Goal: Information Seeking & Learning: Learn about a topic

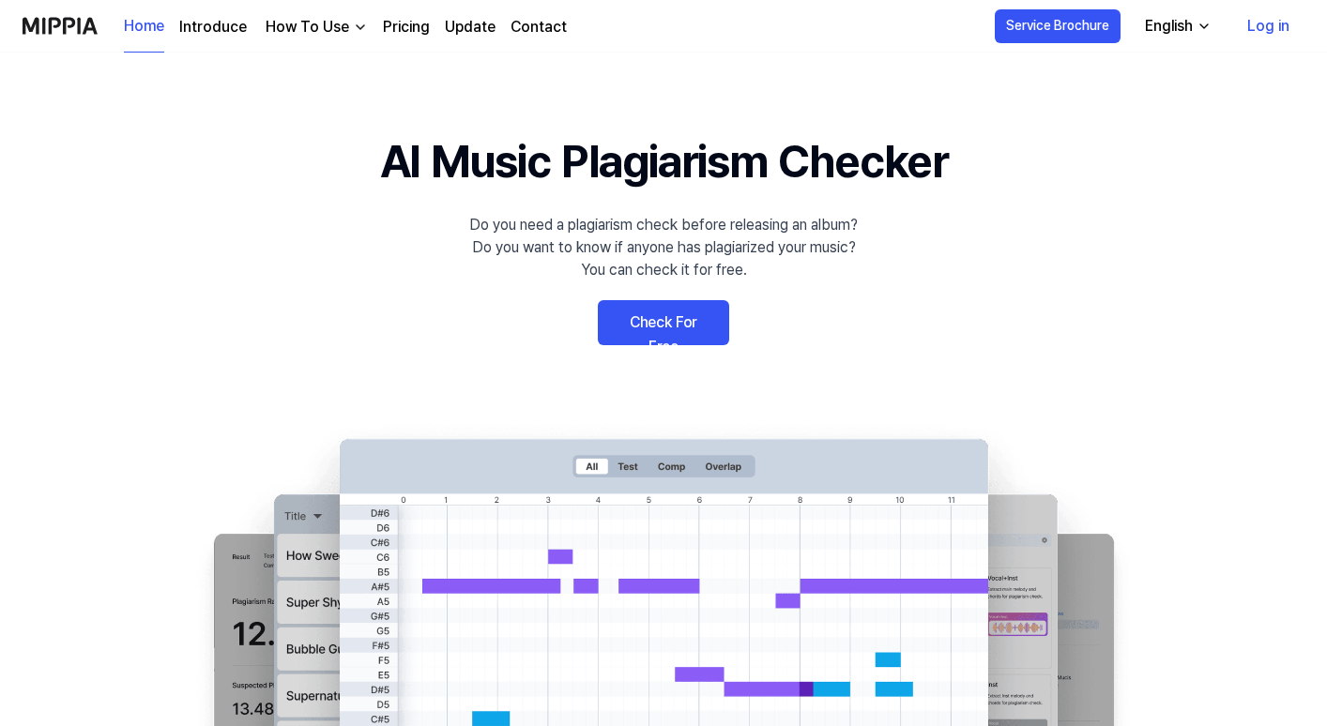
click at [405, 17] on link "Pricing" at bounding box center [406, 27] width 47 height 23
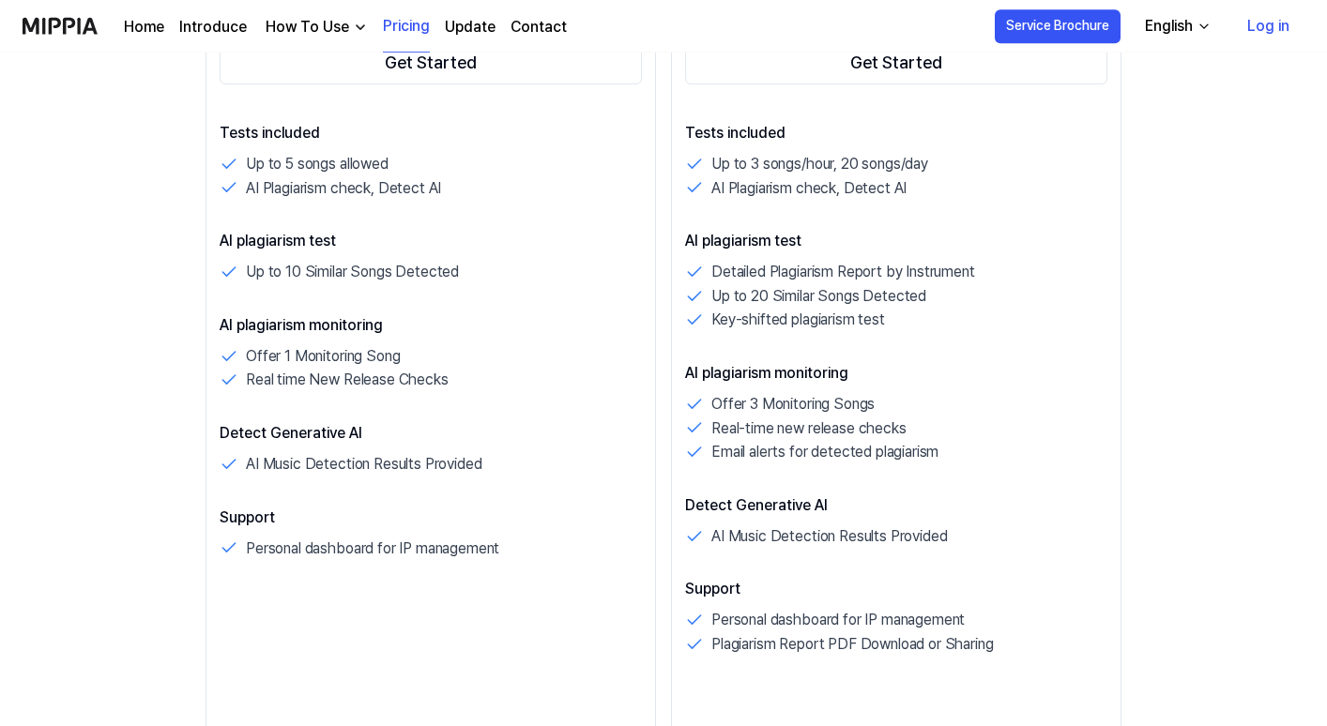
scroll to position [465, 0]
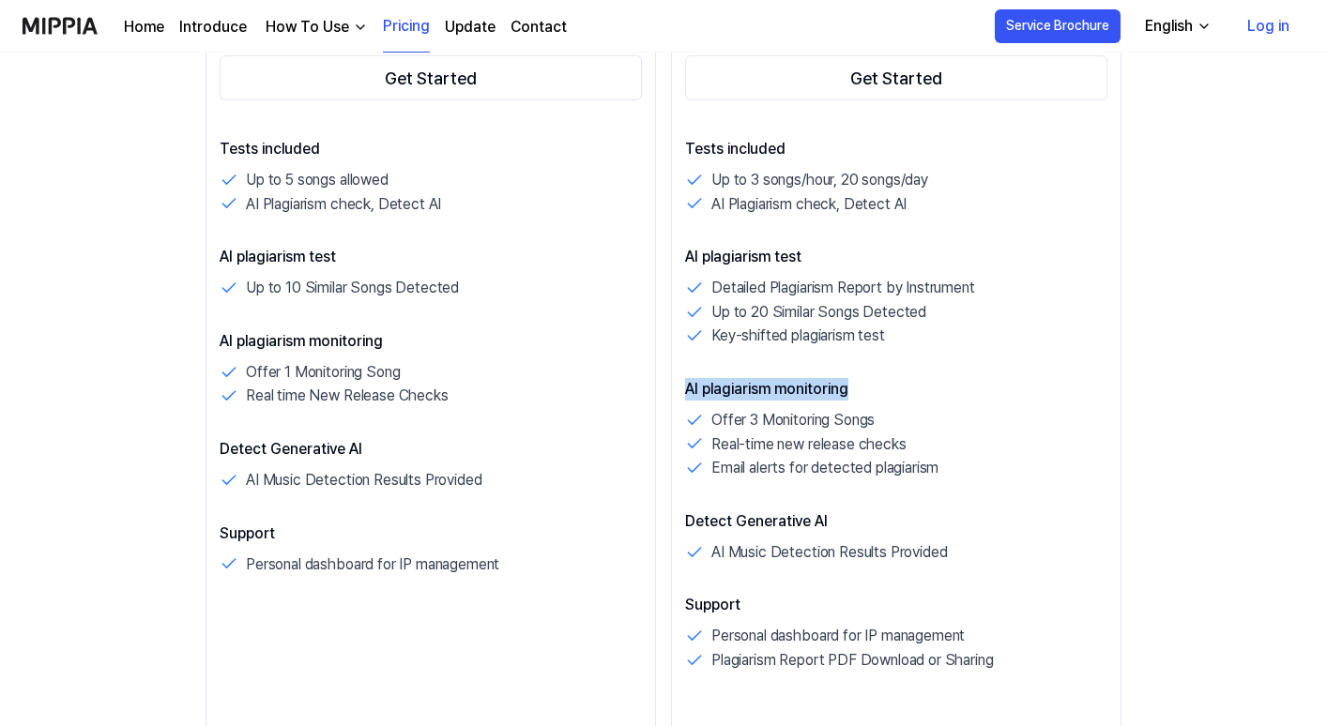
drag, startPoint x: 969, startPoint y: 542, endPoint x: 967, endPoint y: 370, distance: 172.7
click at [967, 370] on div "Tests included Up to 3 songs/hour, 20 songs/day AI Plagiarism check, Detect AI …" at bounding box center [896, 405] width 422 height 535
drag, startPoint x: 977, startPoint y: 467, endPoint x: 956, endPoint y: 368, distance: 101.6
click at [956, 368] on div "Tests included Up to 3 songs/hour, 20 songs/day AI Plagiarism check, Detect AI …" at bounding box center [896, 405] width 422 height 535
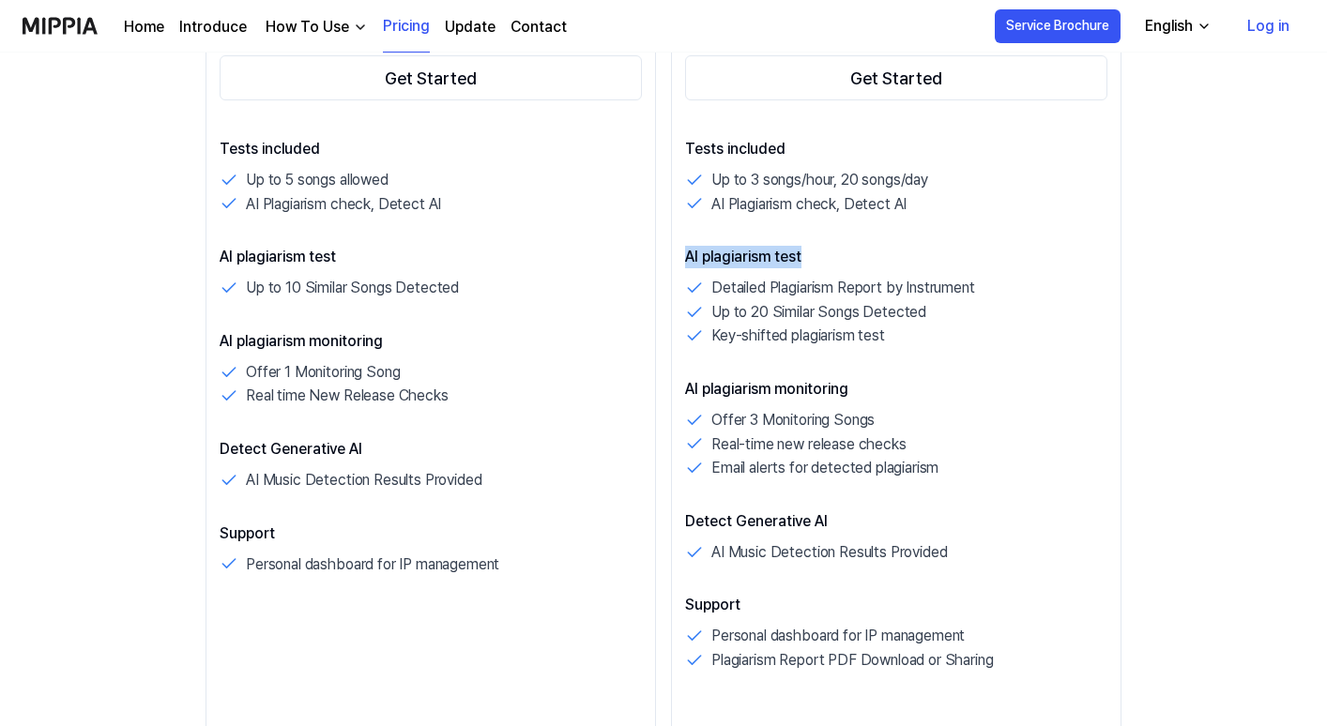
drag, startPoint x: 958, startPoint y: 329, endPoint x: 959, endPoint y: 242, distance: 87.3
click at [959, 243] on div "Tests included Up to 3 songs/hour, 20 songs/day AI Plagiarism check, Detect AI …" at bounding box center [896, 405] width 422 height 535
click at [959, 242] on div "Tests included Up to 3 songs/hour, 20 songs/day AI Plagiarism check, Detect AI …" at bounding box center [896, 405] width 422 height 535
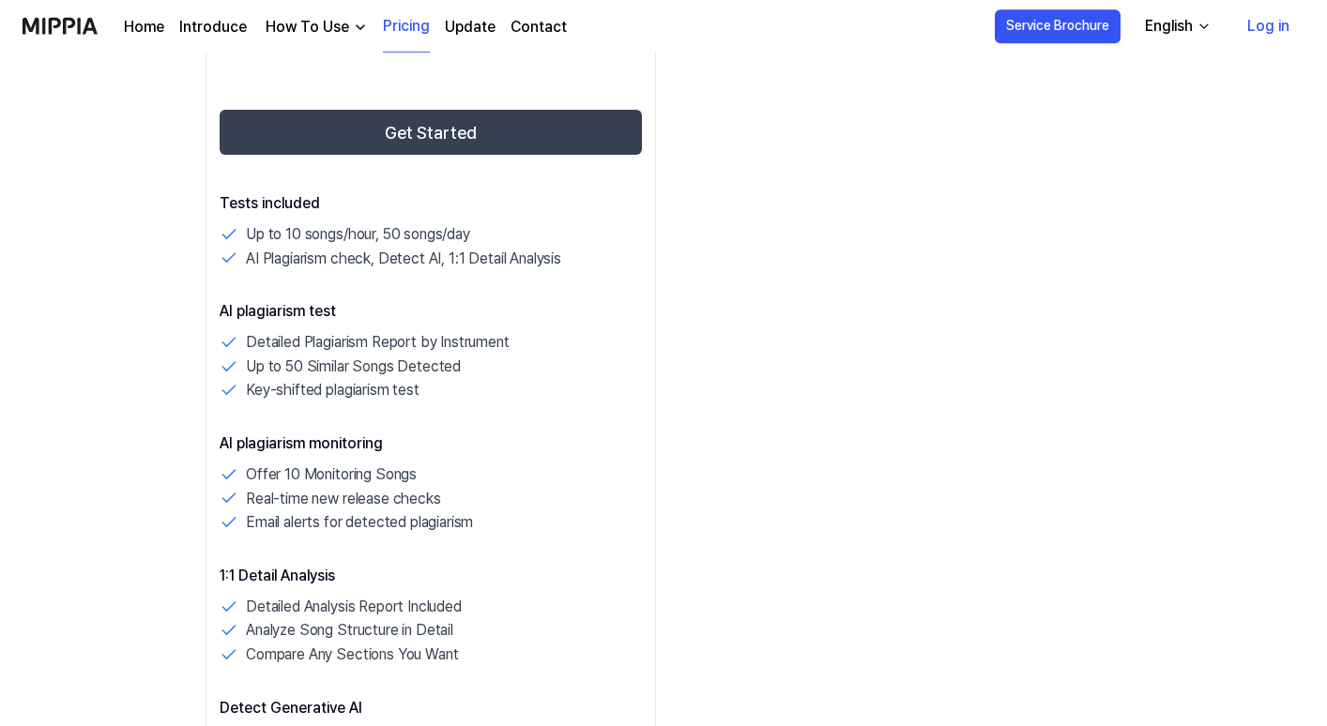
scroll to position [1486, 0]
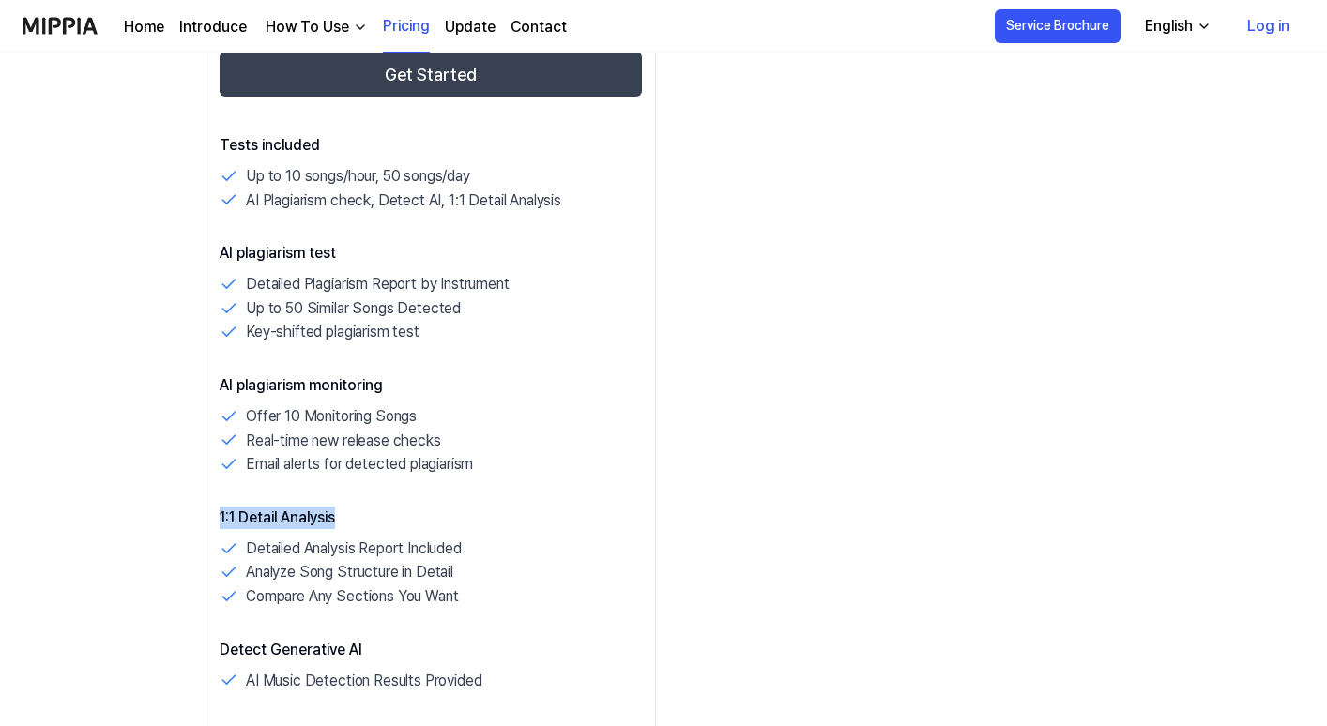
drag, startPoint x: 522, startPoint y: 605, endPoint x: 505, endPoint y: 489, distance: 117.6
click at [505, 489] on div "Tests included Up to 10 songs/hour, 50 songs/day AI Plagiarism check, Detect AI…" at bounding box center [431, 479] width 422 height 691
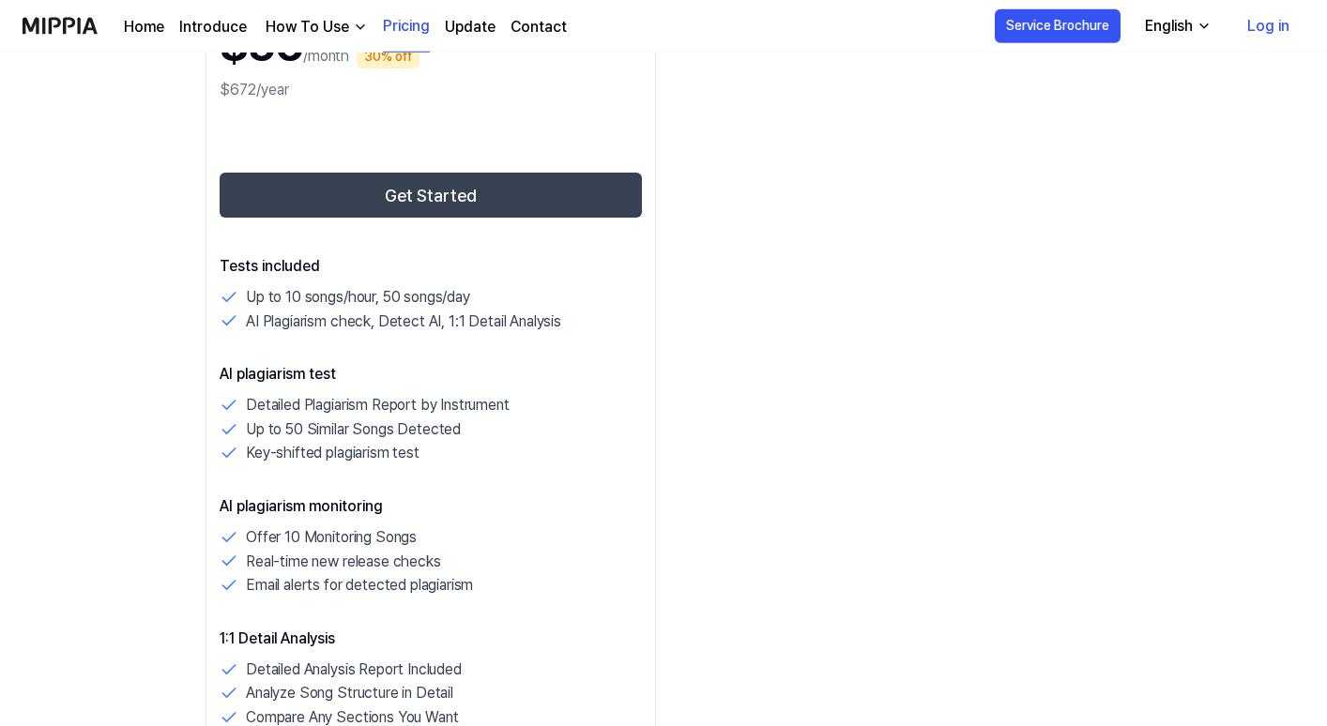
scroll to position [1366, 0]
drag, startPoint x: 532, startPoint y: 450, endPoint x: 553, endPoint y: 362, distance: 90.6
click at [553, 362] on div "Tests included Up to 10 songs/hour, 50 songs/day AI Plagiarism check, Detect AI…" at bounding box center [431, 599] width 422 height 691
drag, startPoint x: 555, startPoint y: 358, endPoint x: 540, endPoint y: 476, distance: 118.3
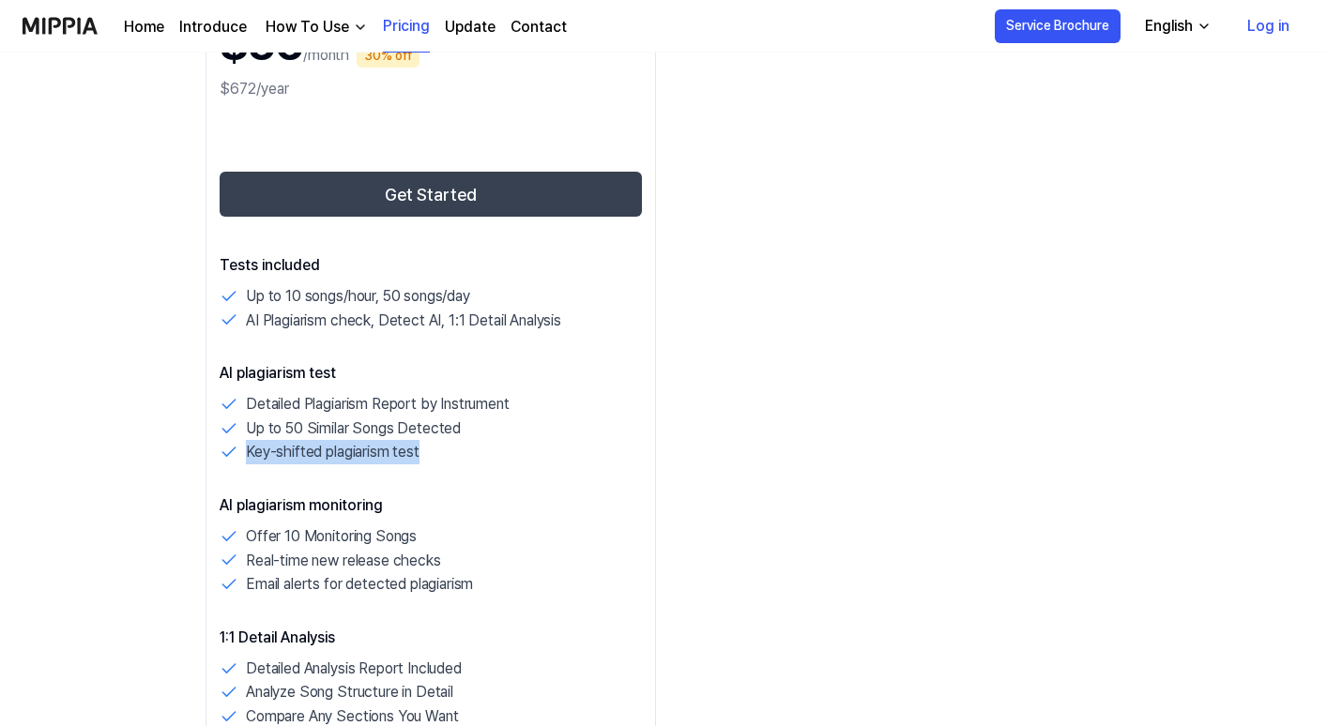
click at [540, 476] on div "Tests included Up to 10 songs/hour, 50 songs/day AI Plagiarism check, Detect AI…" at bounding box center [431, 599] width 422 height 691
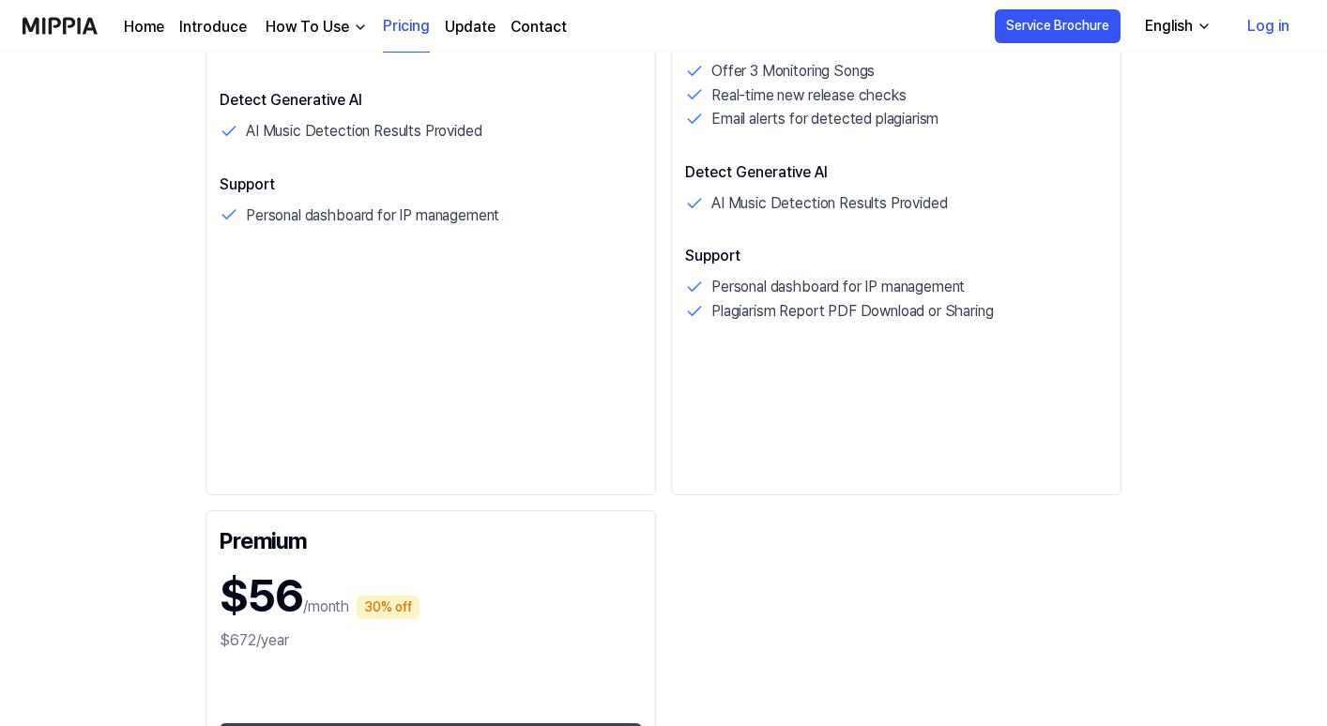
scroll to position [0, 0]
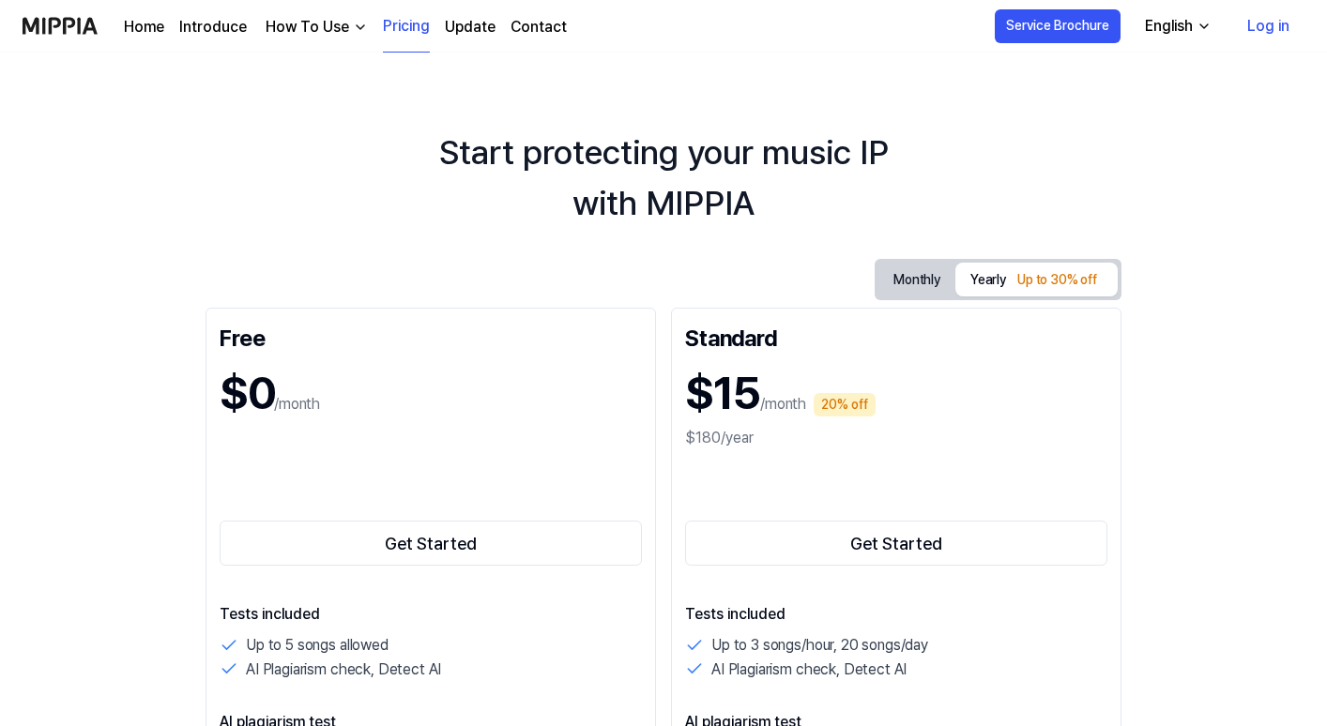
click at [538, 29] on link "Contact" at bounding box center [539, 27] width 56 height 23
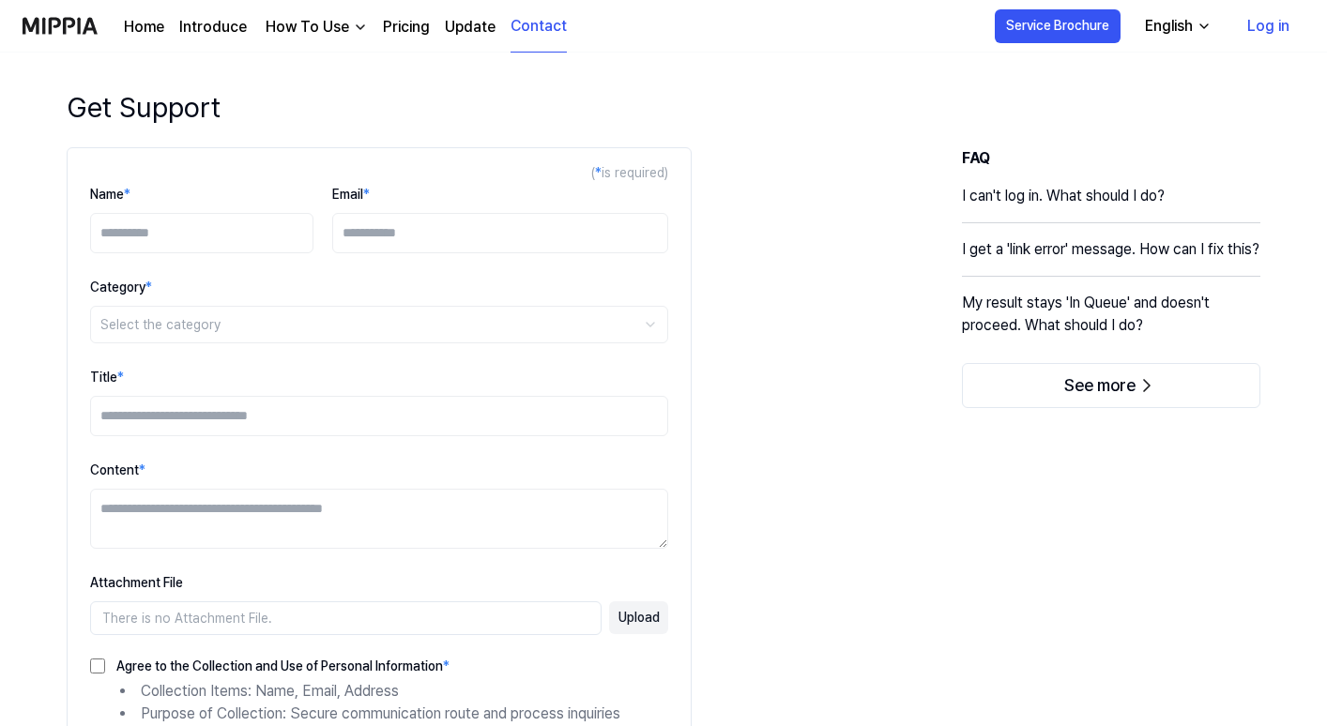
click at [463, 29] on link "Update" at bounding box center [470, 27] width 51 height 23
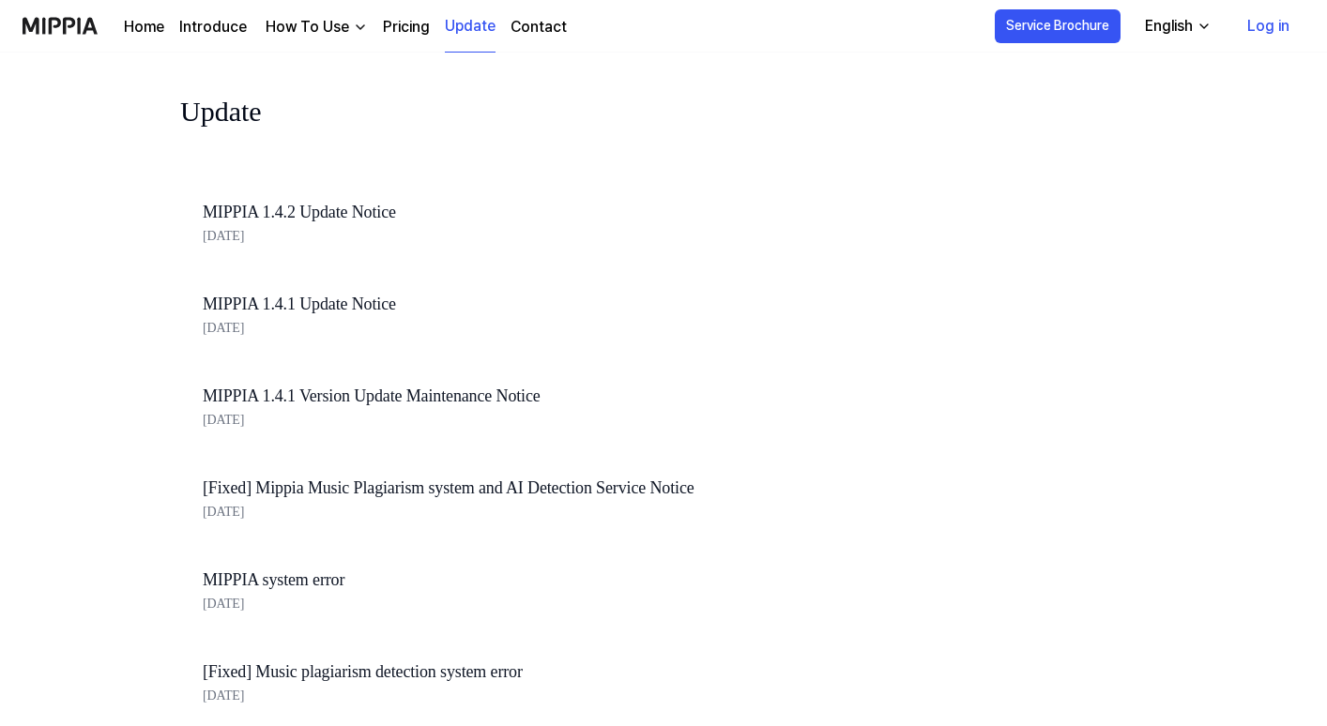
click at [225, 24] on link "Introduce" at bounding box center [213, 27] width 68 height 23
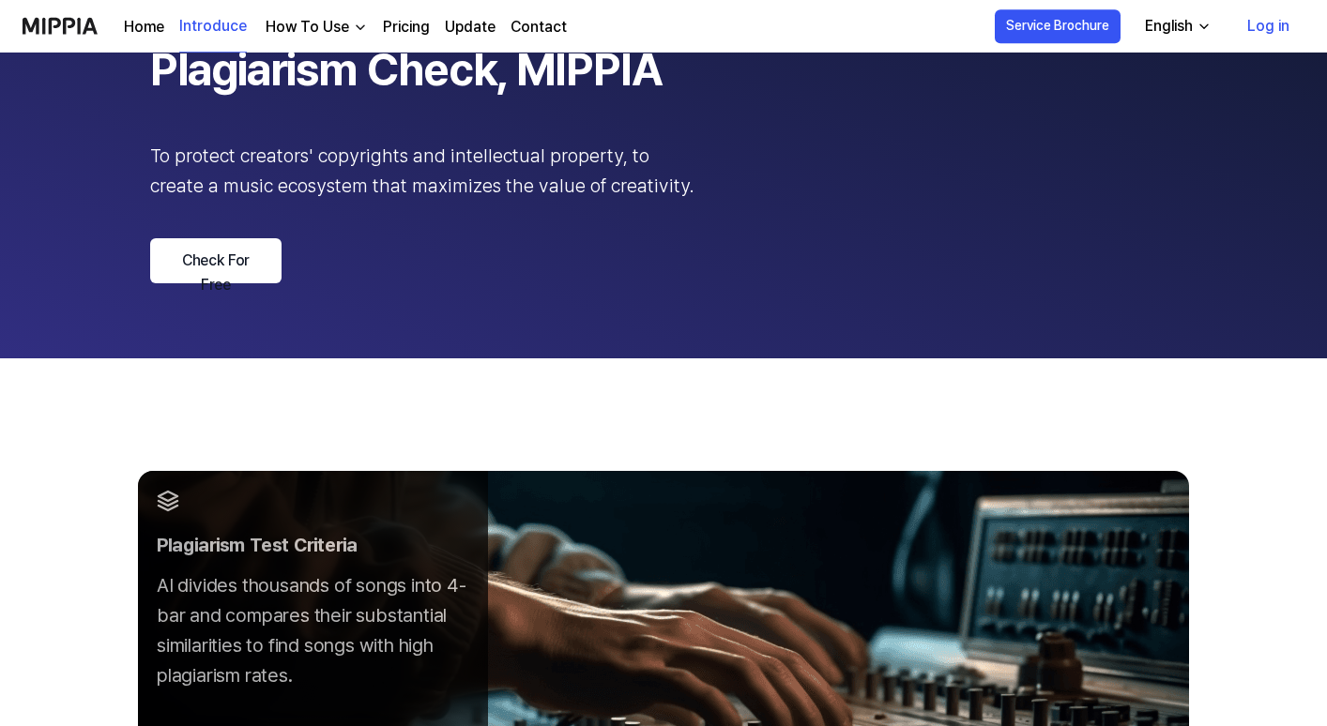
scroll to position [450, 0]
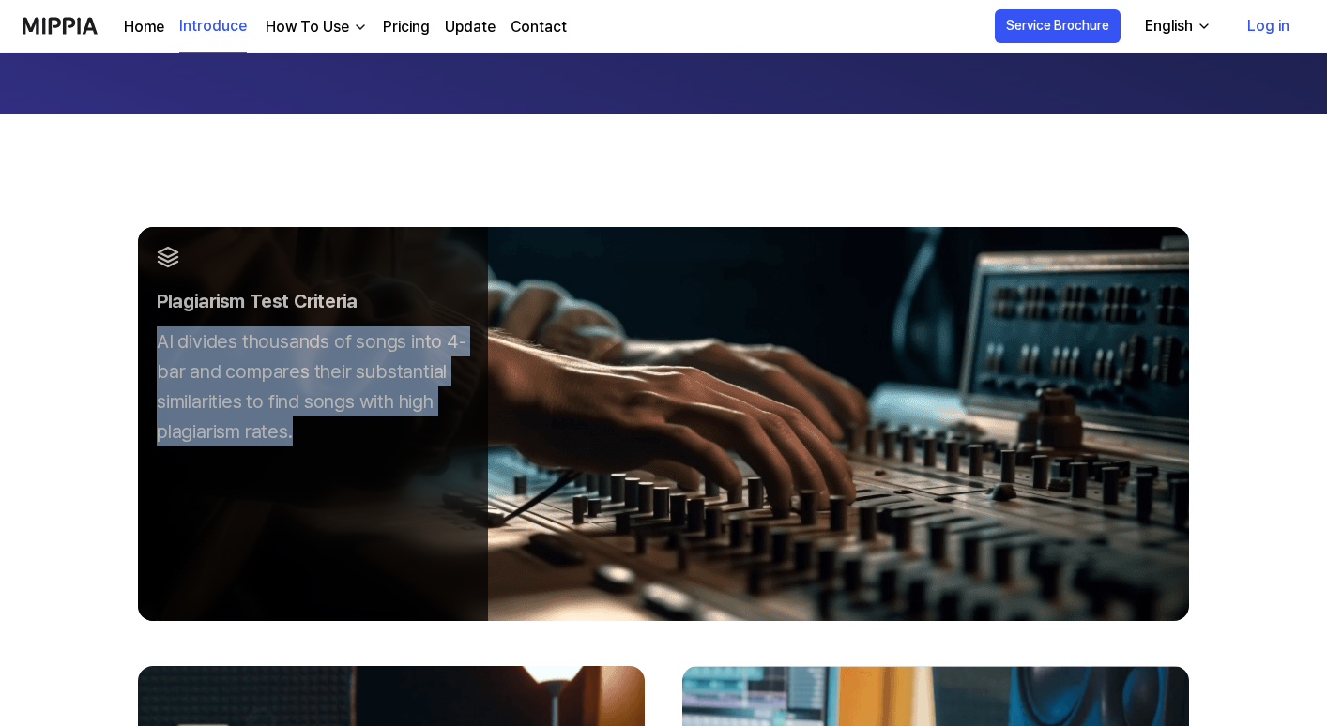
drag, startPoint x: 302, startPoint y: 440, endPoint x: 156, endPoint y: 336, distance: 179.7
click at [156, 336] on div "Plagiarism Test Criteria AI divides thousands of songs into 4-bar and compares …" at bounding box center [313, 346] width 350 height 238
click at [172, 345] on div "AI divides thousands of songs into 4-bar and compares their substantial similar…" at bounding box center [313, 387] width 312 height 120
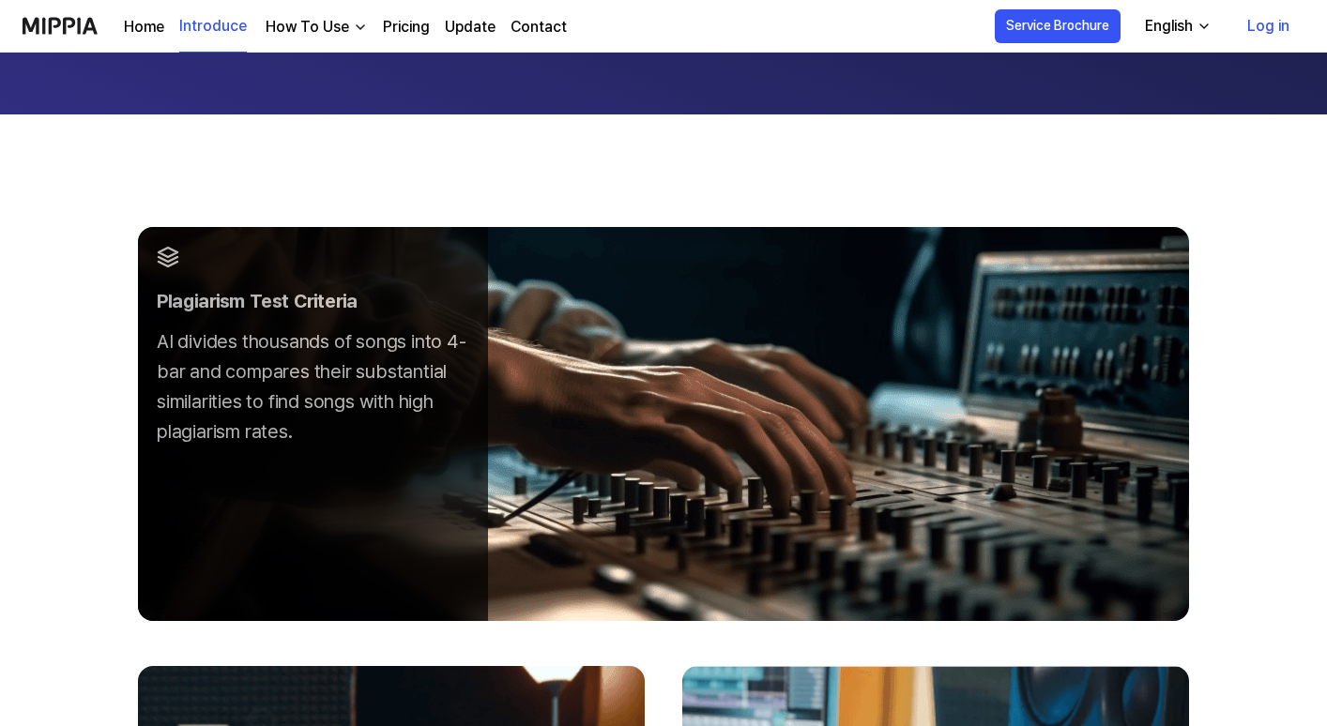
click at [165, 344] on div "AI divides thousands of songs into 4-bar and compares their substantial similar…" at bounding box center [313, 387] width 312 height 120
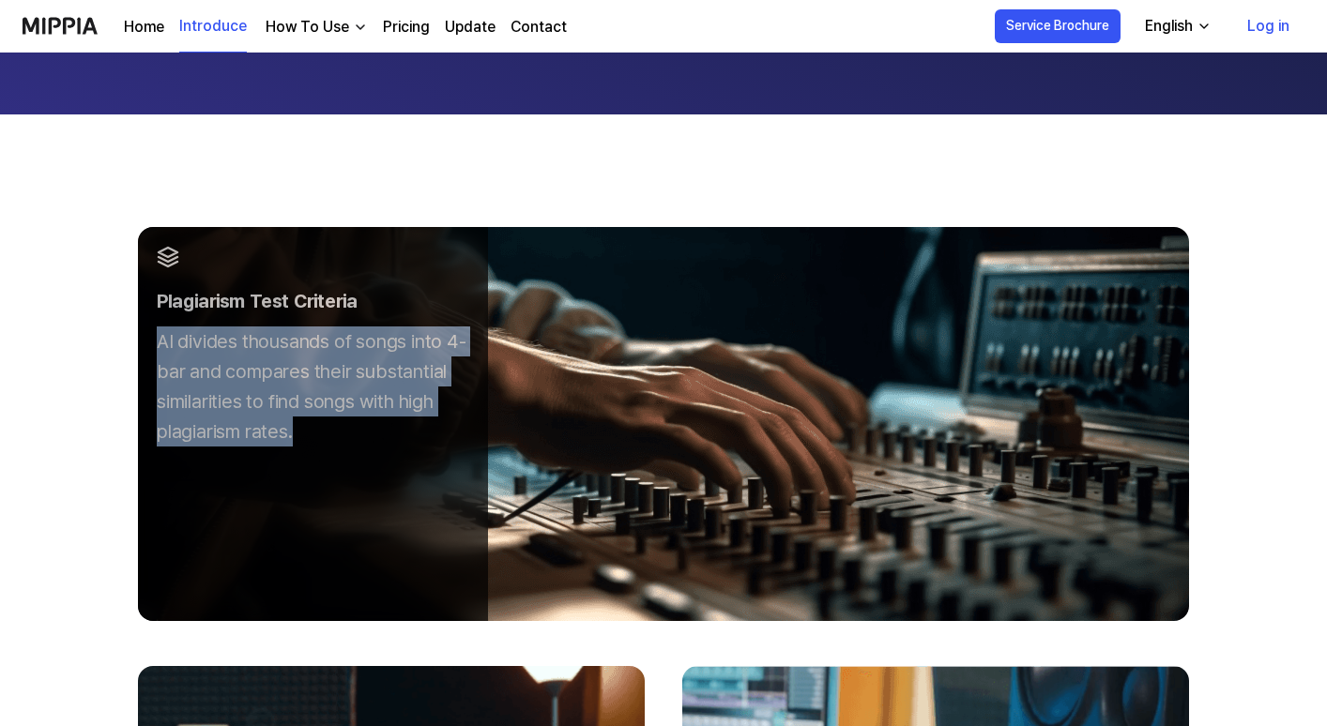
drag, startPoint x: 165, startPoint y: 344, endPoint x: 316, endPoint y: 438, distance: 177.9
click at [316, 438] on div "AI divides thousands of songs into 4-bar and compares their substantial similar…" at bounding box center [313, 387] width 312 height 120
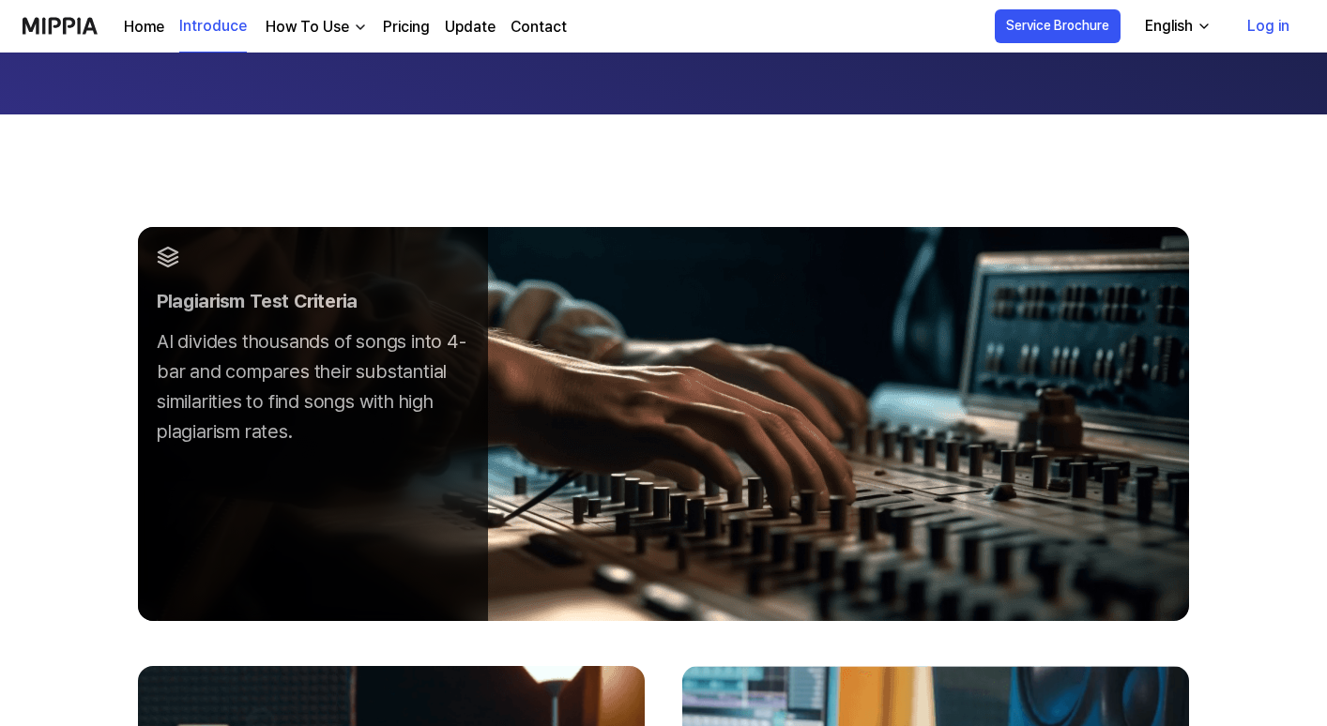
click at [316, 438] on div "AI divides thousands of songs into 4-bar and compares their substantial similar…" at bounding box center [313, 387] width 312 height 120
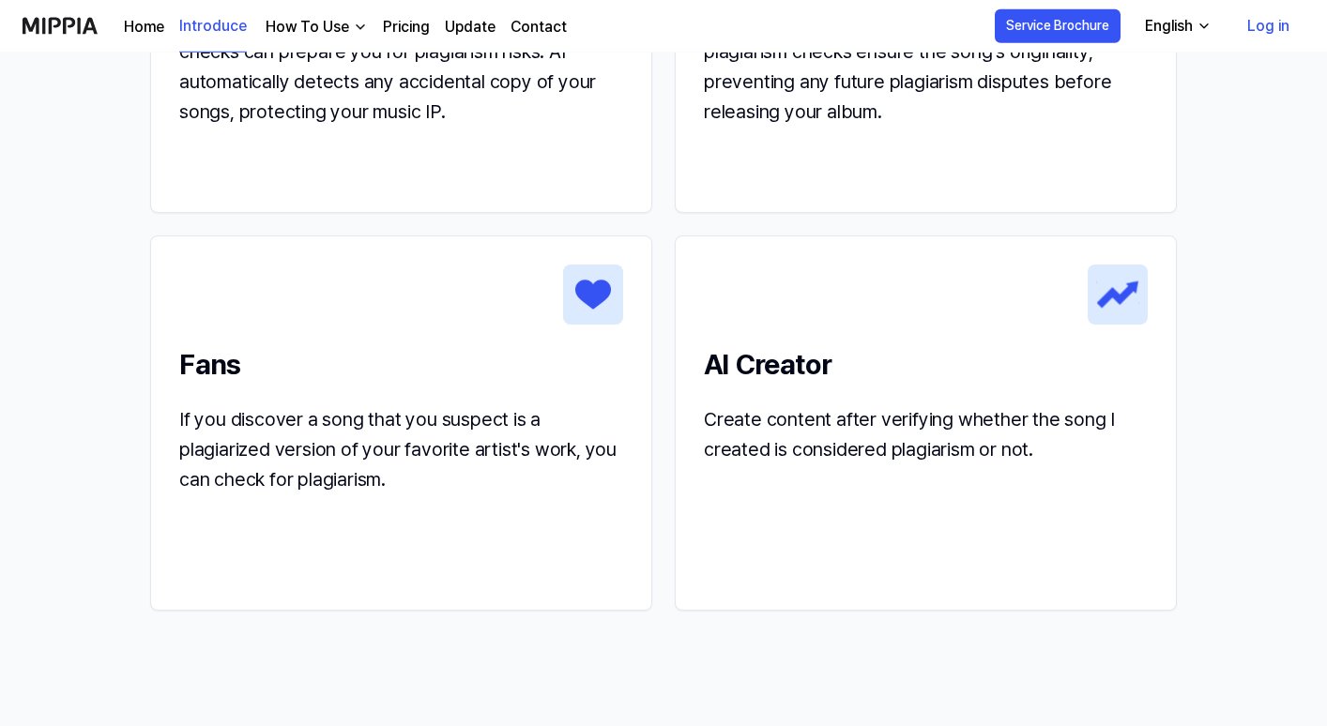
scroll to position [2176, 0]
